Goal: Navigation & Orientation: Find specific page/section

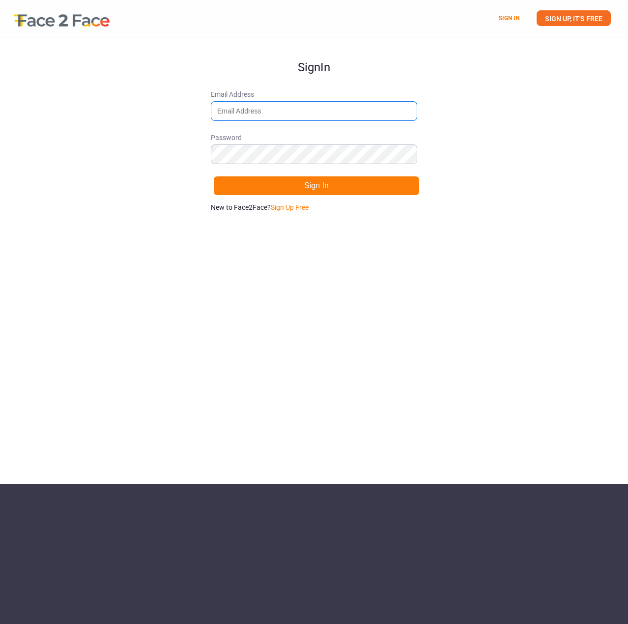
click at [265, 111] on input "Email Address" at bounding box center [314, 111] width 207 height 20
type input "[EMAIL_ADDRESS][DOMAIN_NAME]"
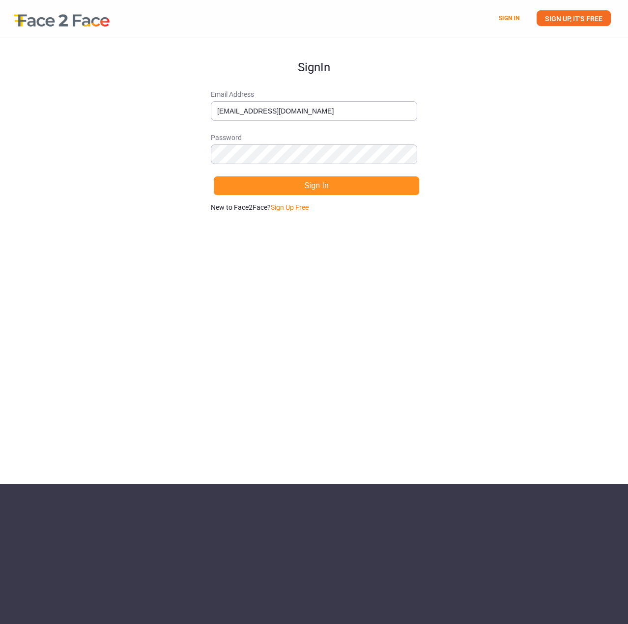
click at [307, 186] on button "Sign In" at bounding box center [316, 186] width 207 height 20
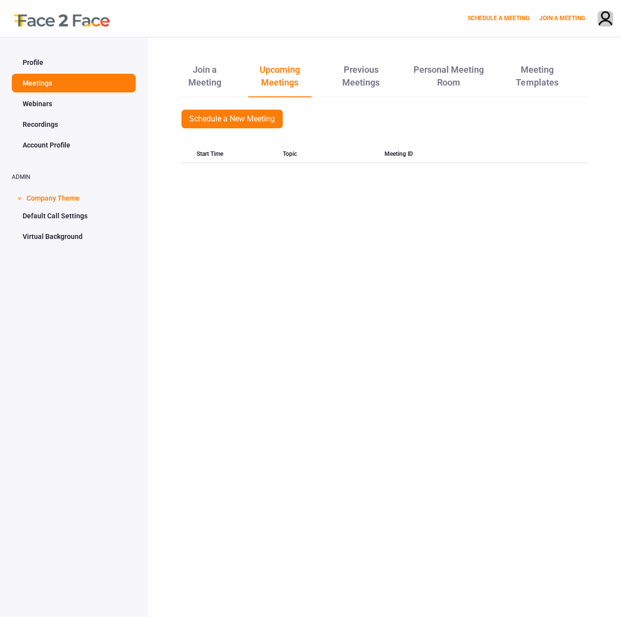
click at [56, 66] on link "Profile" at bounding box center [74, 62] width 124 height 19
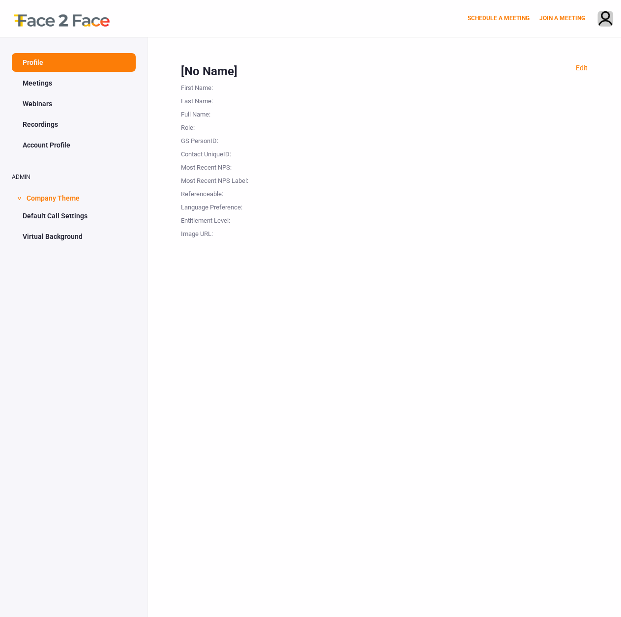
click at [52, 79] on link "Meetings" at bounding box center [74, 83] width 124 height 19
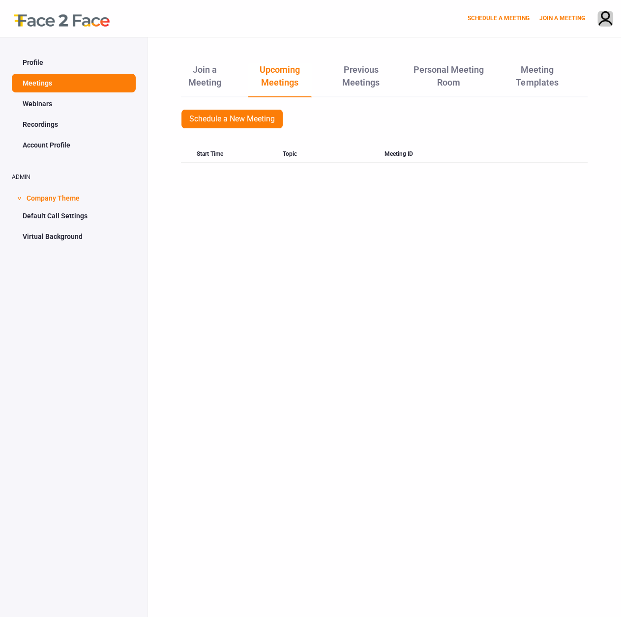
click at [48, 97] on link "Webinars" at bounding box center [74, 103] width 124 height 19
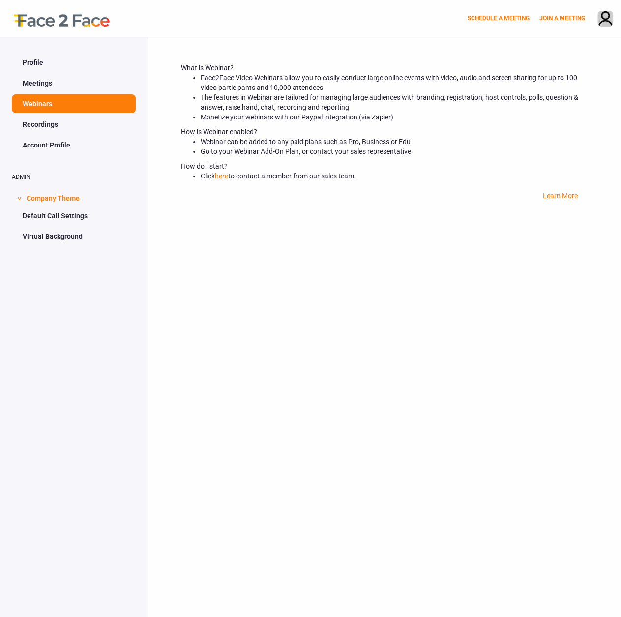
click at [63, 118] on link "Recordings" at bounding box center [74, 124] width 124 height 19
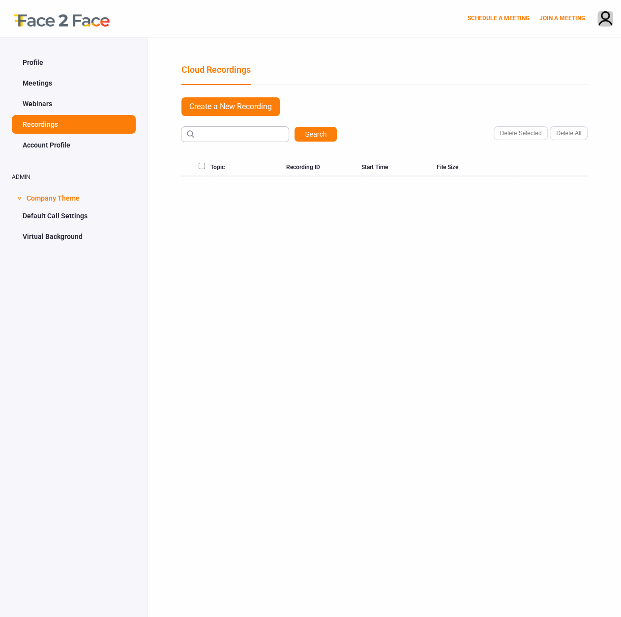
click at [68, 101] on link "Webinars" at bounding box center [74, 103] width 124 height 19
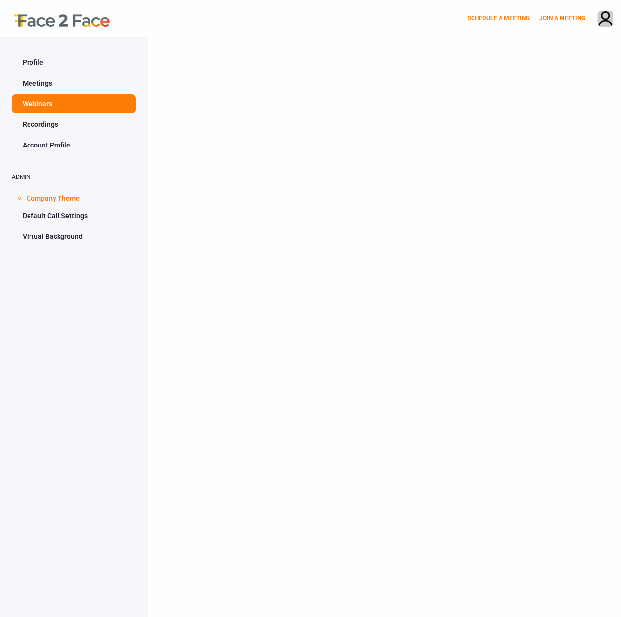
click at [74, 81] on link "Meetings" at bounding box center [74, 83] width 124 height 19
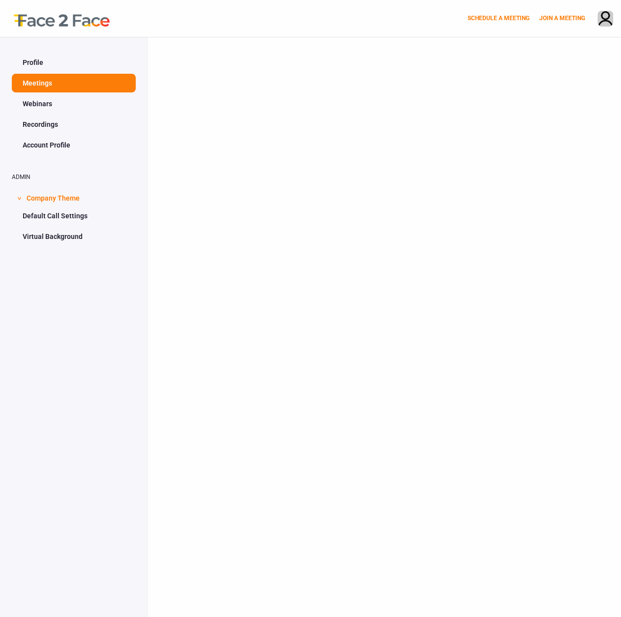
click at [78, 63] on link "Profile" at bounding box center [74, 62] width 124 height 19
